Goal: Information Seeking & Learning: Check status

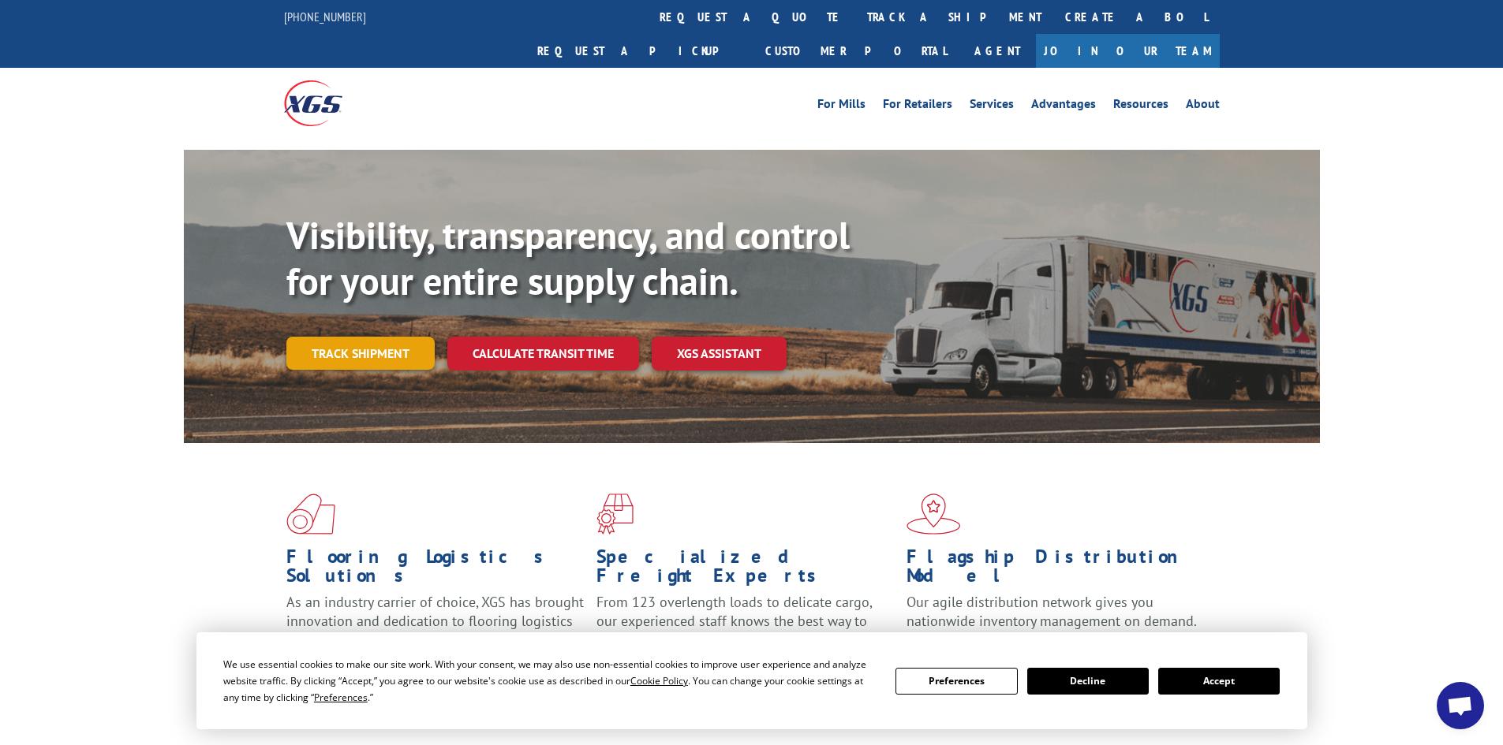
click at [375, 337] on link "Track shipment" at bounding box center [360, 353] width 148 height 33
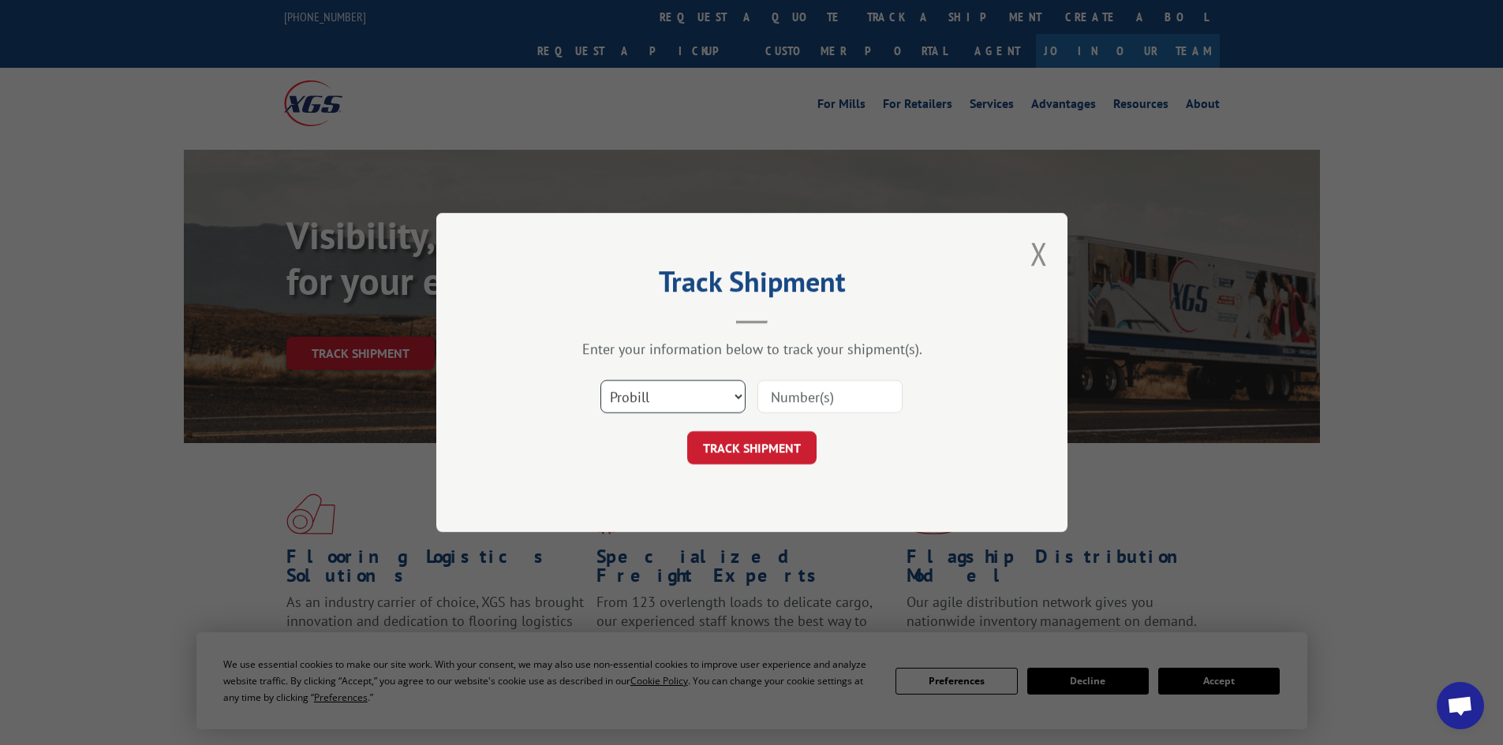
click at [701, 393] on select "Select category... Probill BOL PO" at bounding box center [672, 396] width 145 height 33
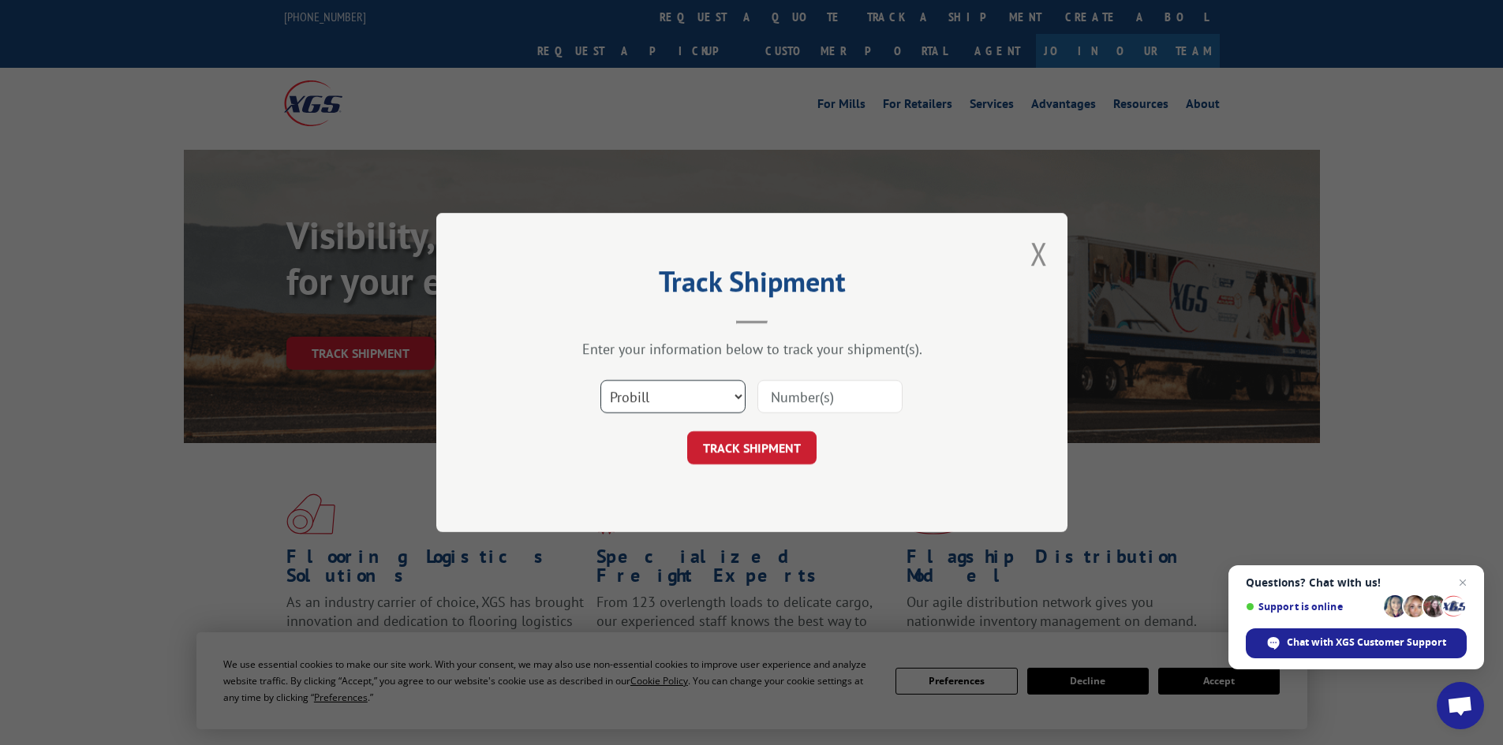
select select "bol"
click at [600, 380] on select "Select category... Probill BOL PO" at bounding box center [672, 396] width 145 height 33
click at [817, 402] on input at bounding box center [829, 396] width 145 height 33
paste input "6016719"
type input "6016719"
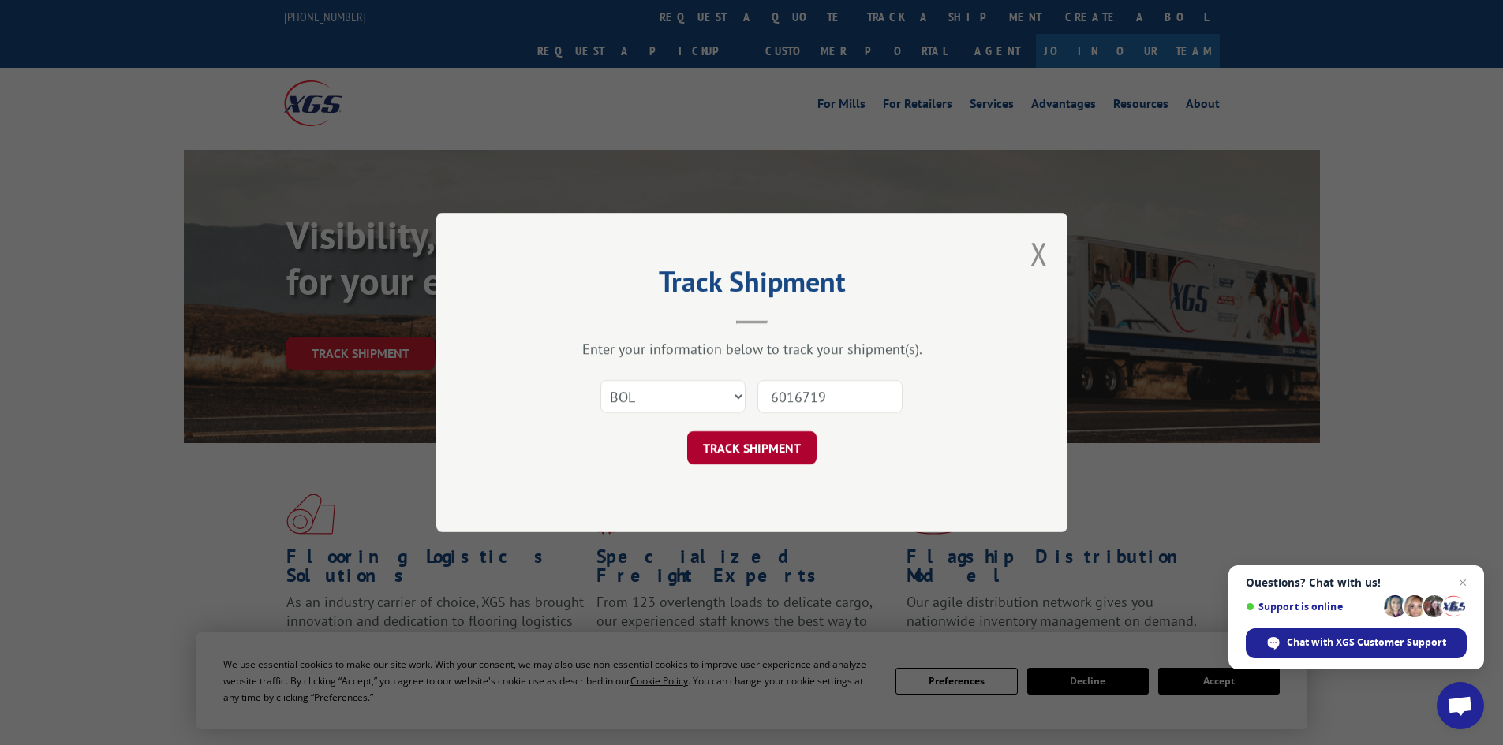
click at [728, 451] on button "TRACK SHIPMENT" at bounding box center [751, 447] width 129 height 33
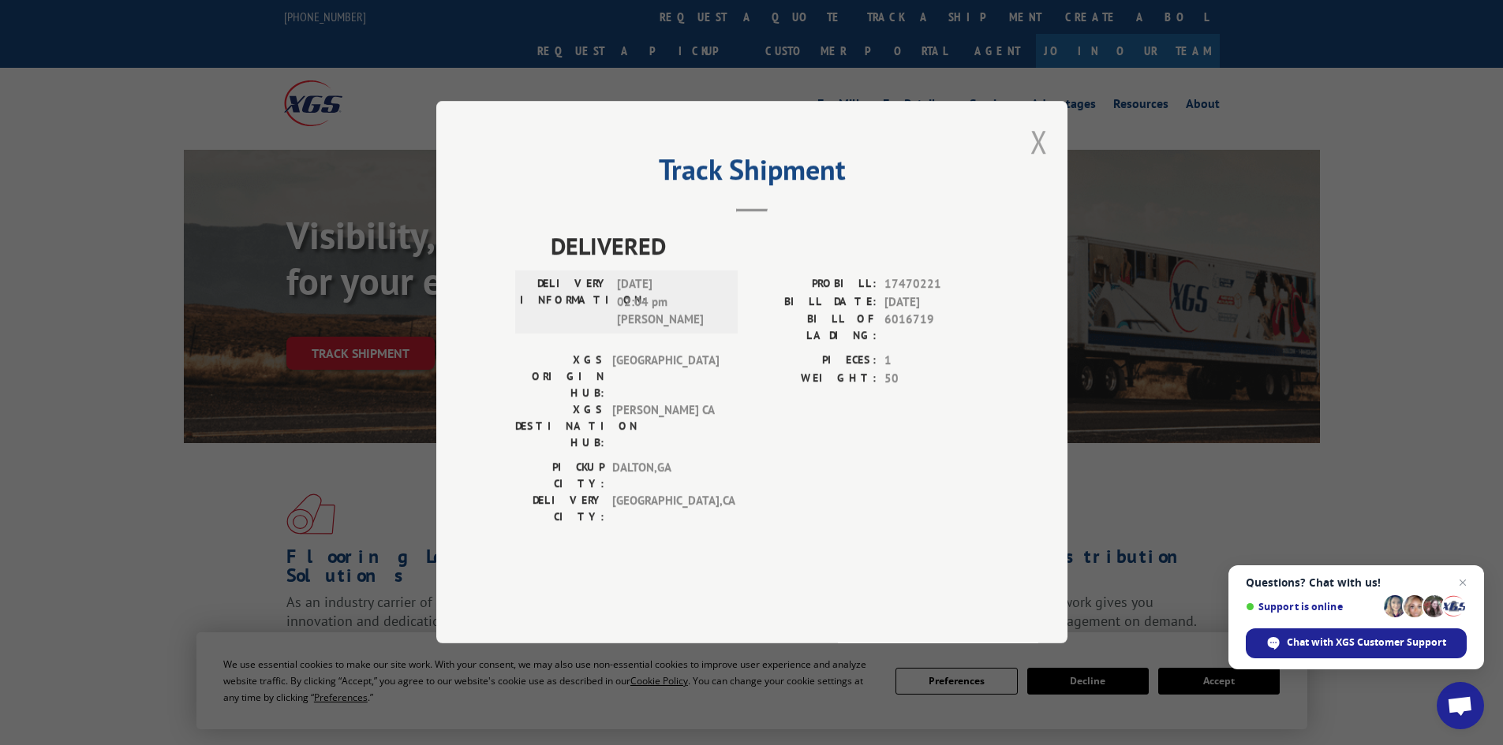
click at [1038, 162] on button "Close modal" at bounding box center [1038, 142] width 17 height 42
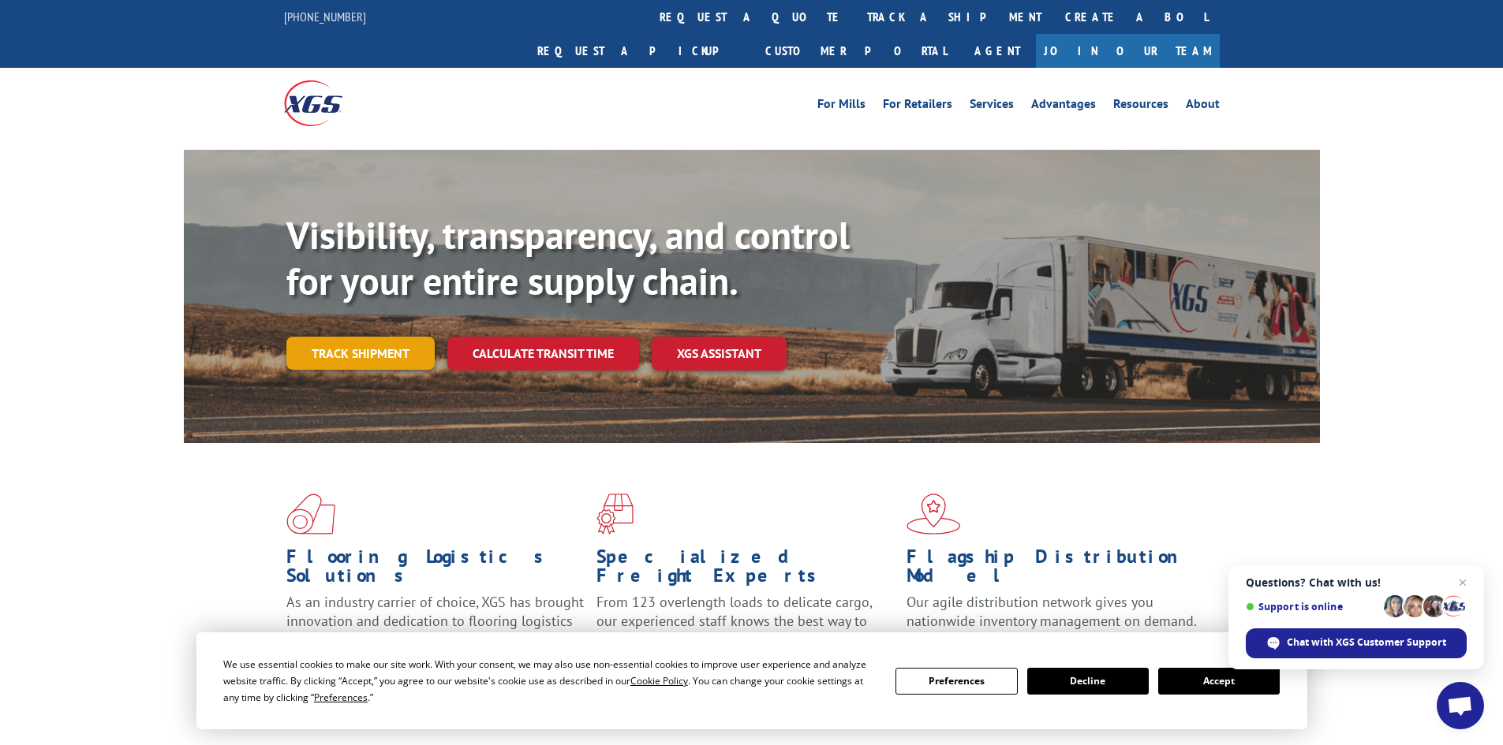
click at [354, 337] on link "Track shipment" at bounding box center [360, 353] width 148 height 33
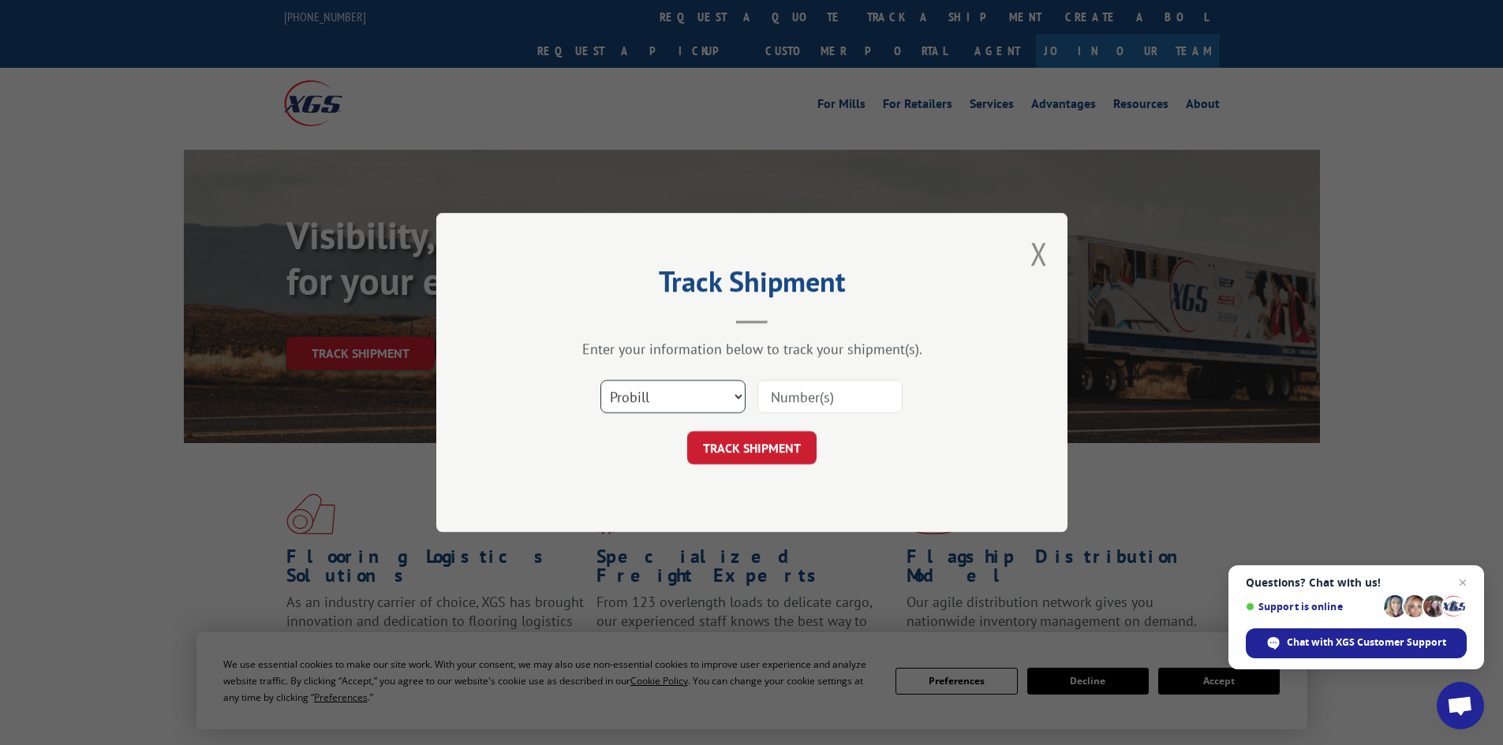
click at [719, 391] on select "Select category... Probill BOL PO" at bounding box center [672, 396] width 145 height 33
select select "bol"
click at [600, 380] on select "Select category... Probill BOL PO" at bounding box center [672, 396] width 145 height 33
click at [863, 401] on input at bounding box center [829, 396] width 145 height 33
paste input "5903049"
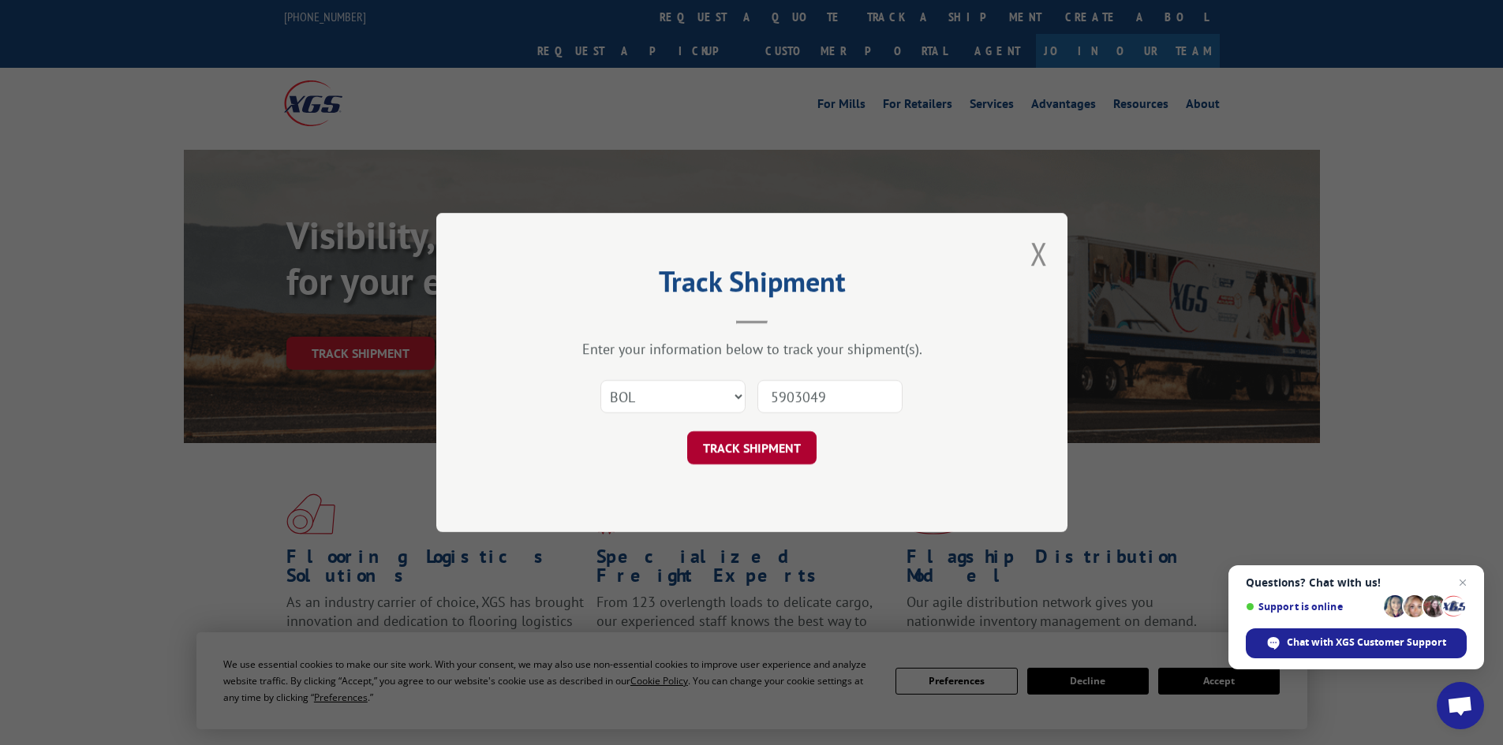
type input "5903049"
click at [759, 451] on button "TRACK SHIPMENT" at bounding box center [751, 447] width 129 height 33
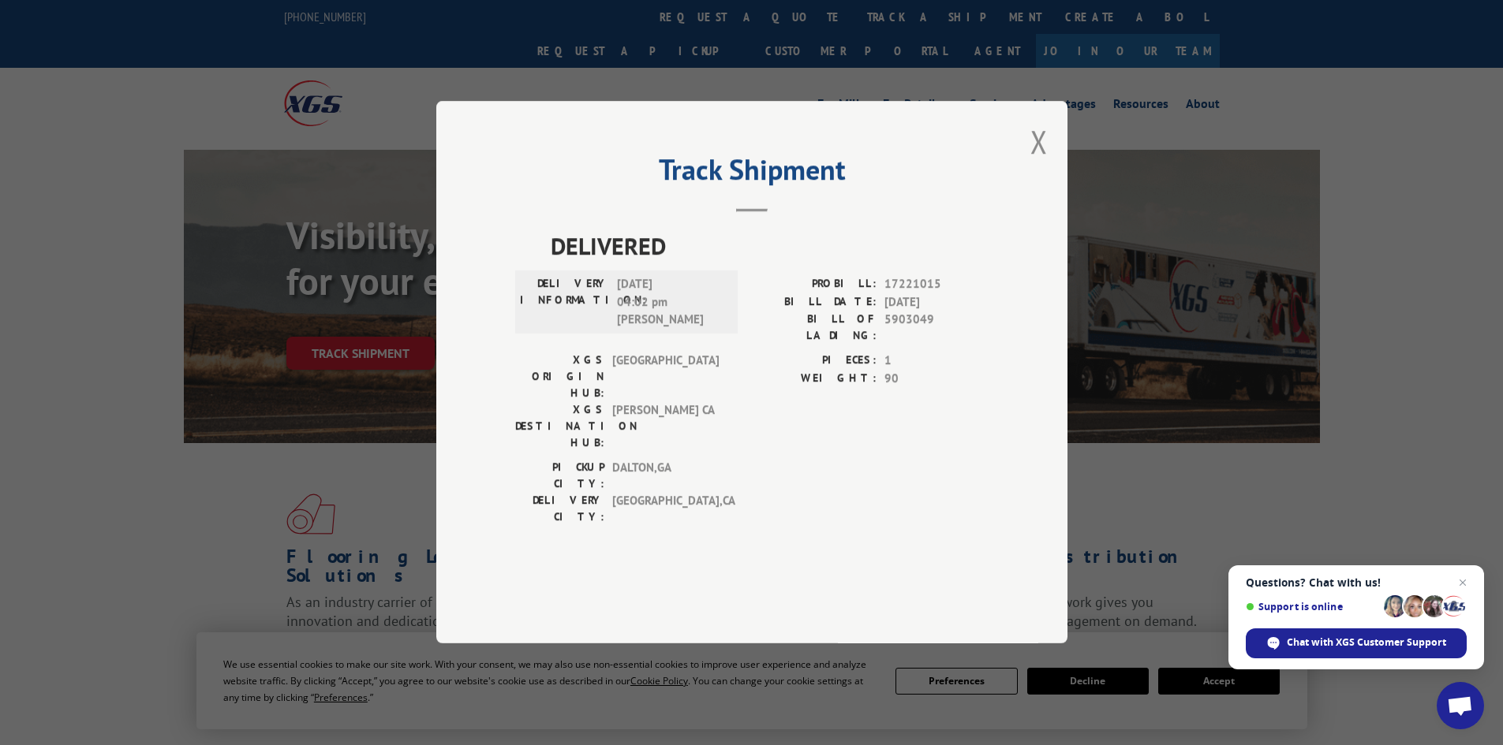
click at [1268, 298] on div "Track Shipment DELIVERED DELIVERY INFORMATION: [DATE] 04:02 pm [PERSON_NAME]: 1…" at bounding box center [751, 372] width 1503 height 745
click at [1040, 162] on button "Close modal" at bounding box center [1038, 142] width 17 height 42
